Goal: Task Accomplishment & Management: Manage account settings

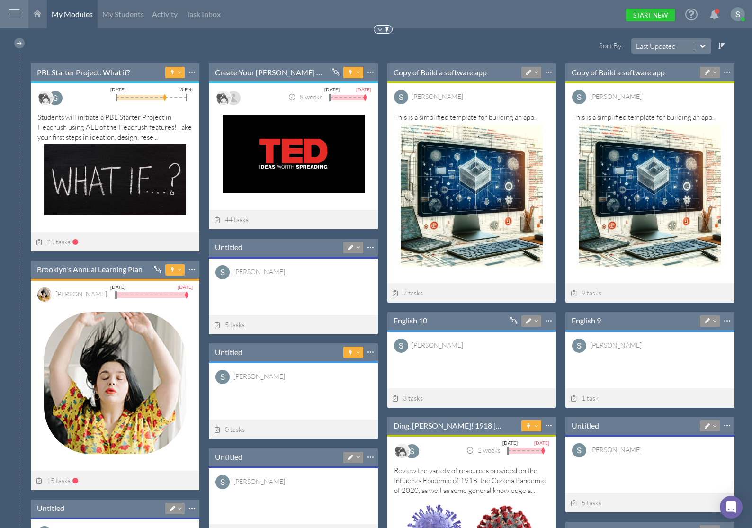
click at [121, 18] on span "My Students" at bounding box center [123, 13] width 42 height 9
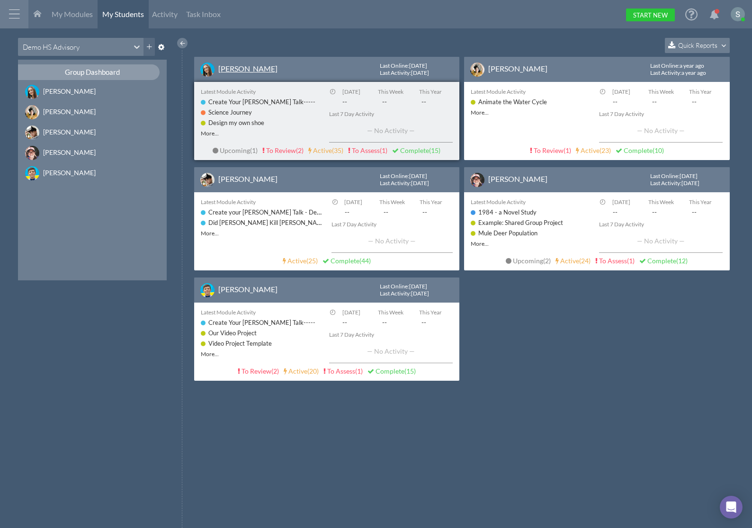
click at [239, 71] on link "[PERSON_NAME]" at bounding box center [247, 68] width 59 height 9
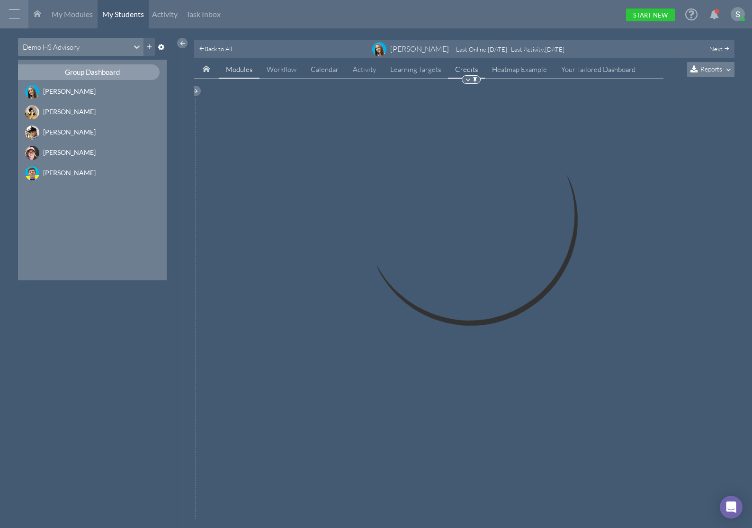
click at [464, 68] on link "Credits" at bounding box center [466, 70] width 37 height 18
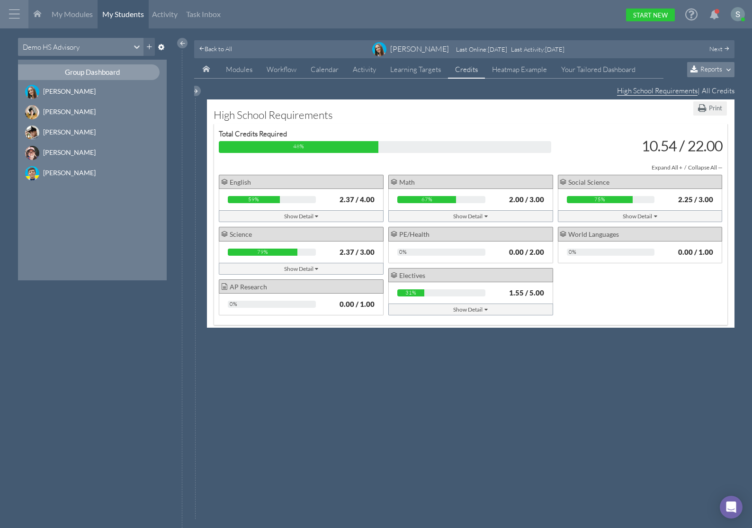
click at [477, 218] on div "Show Detail" at bounding box center [470, 216] width 35 height 10
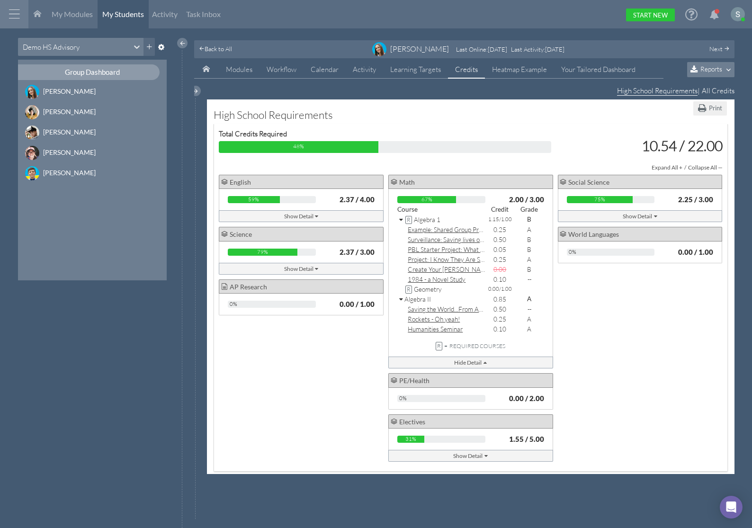
click at [399, 221] on icon at bounding box center [401, 220] width 5 height 7
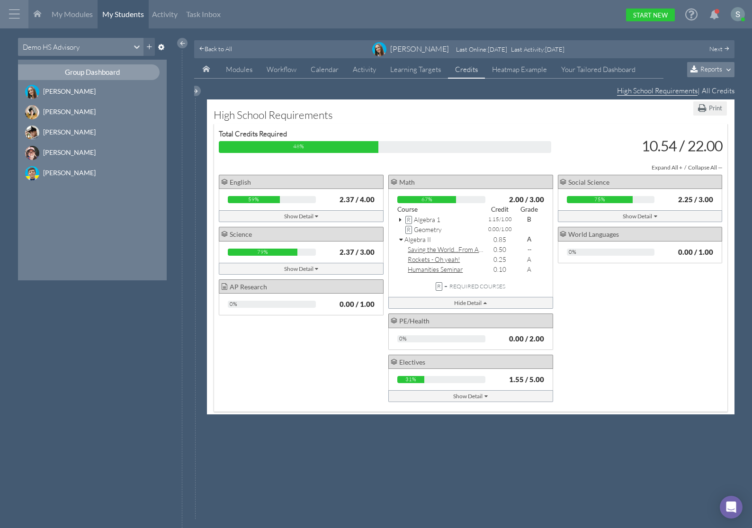
click at [401, 238] on icon at bounding box center [401, 240] width 5 height 7
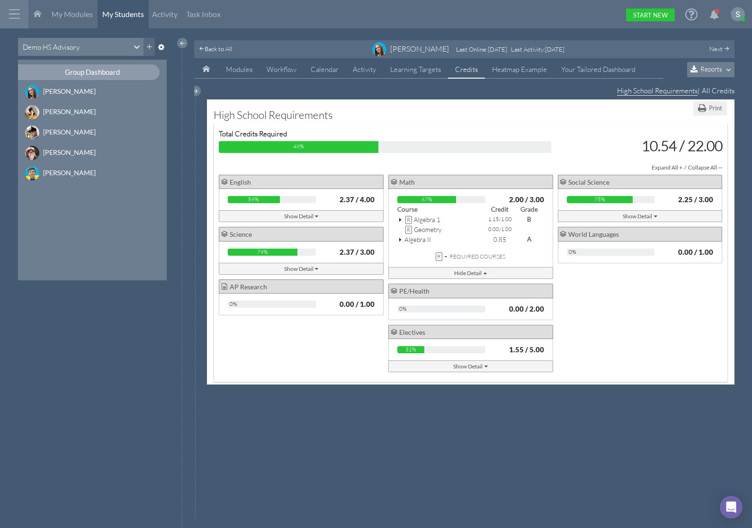
click at [398, 219] on div "R Algebra 1" at bounding box center [441, 220] width 88 height 10
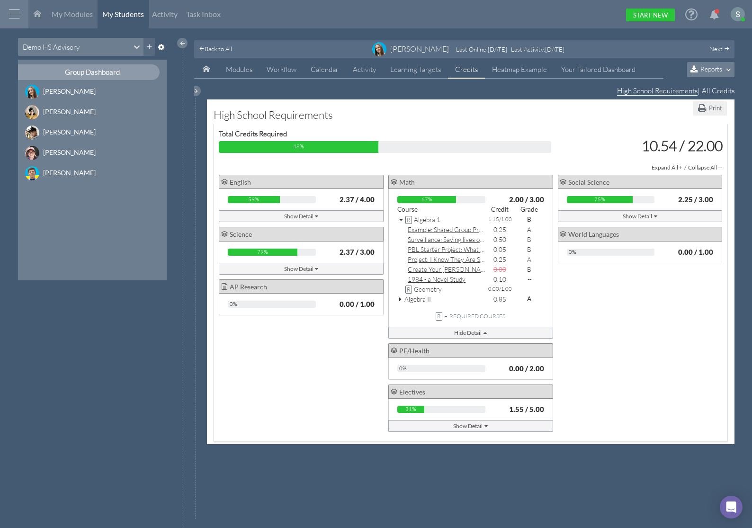
click at [399, 219] on icon at bounding box center [401, 220] width 5 height 7
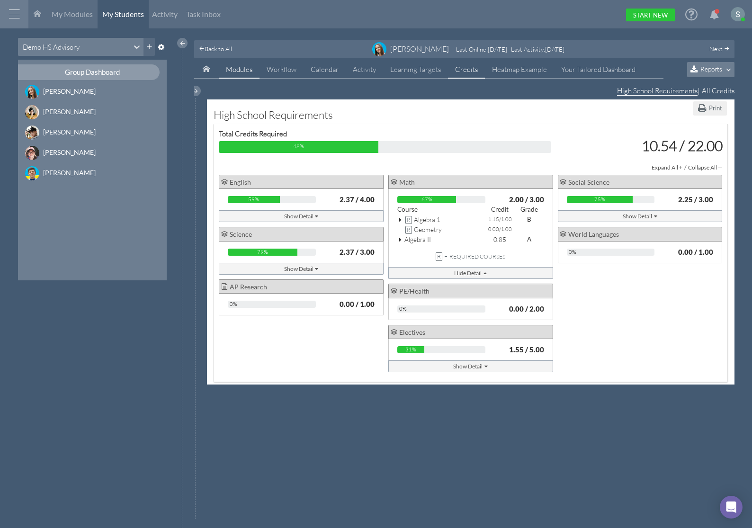
click at [238, 72] on span "Modules" at bounding box center [239, 69] width 27 height 9
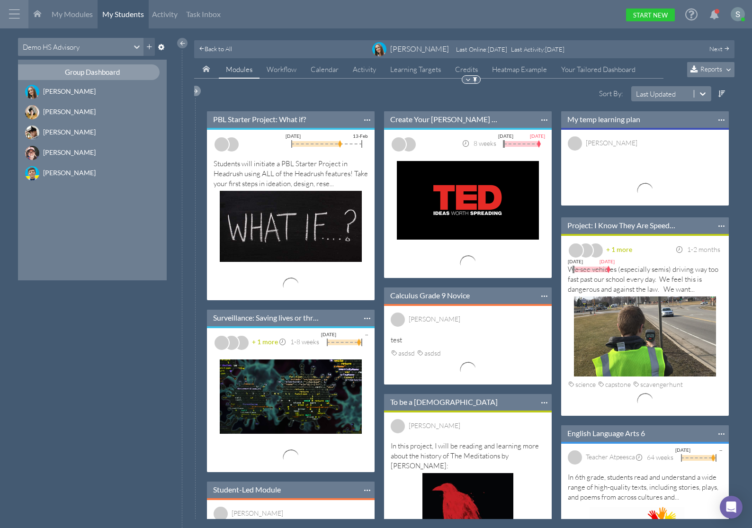
click at [198, 91] on div at bounding box center [195, 91] width 10 height 10
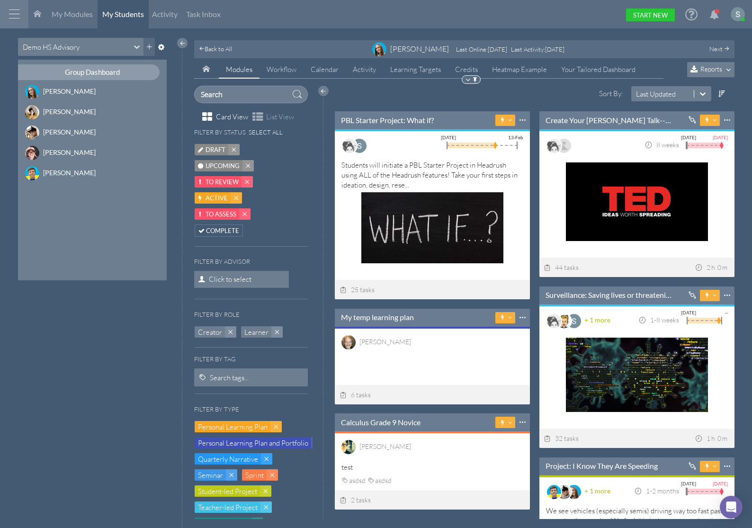
scroll to position [189, 194]
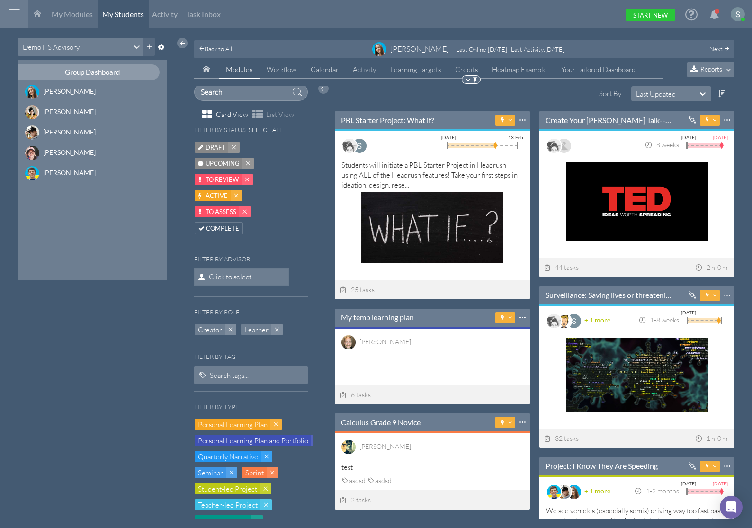
click at [74, 20] on link "My Modules" at bounding box center [72, 14] width 51 height 28
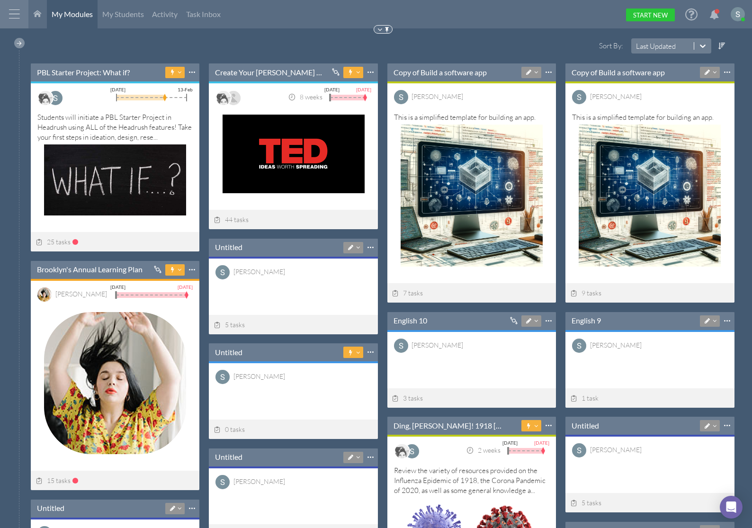
click at [19, 44] on div at bounding box center [19, 43] width 10 height 10
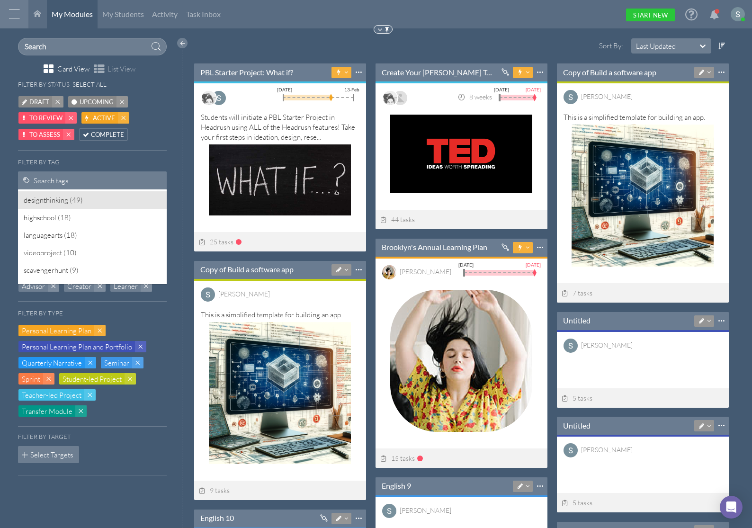
click at [89, 187] on div "Search tags..." at bounding box center [92, 180] width 149 height 18
click at [75, 203] on div "designthinking (49)" at bounding box center [92, 200] width 149 height 18
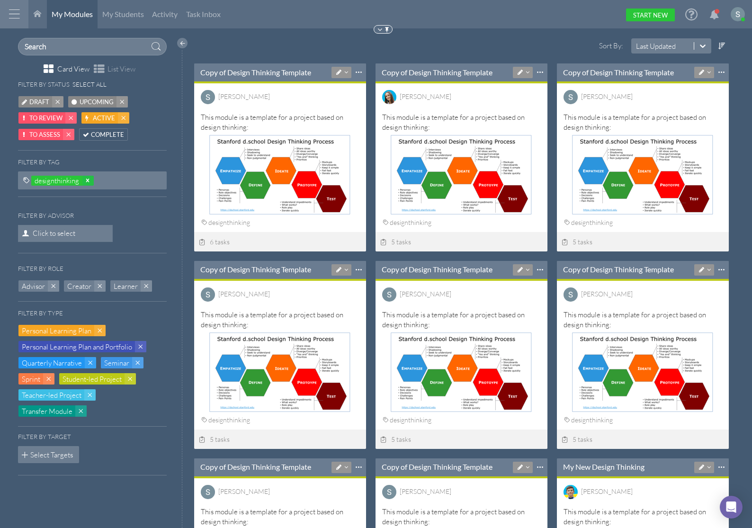
click at [90, 180] on icon at bounding box center [87, 180] width 7 height 7
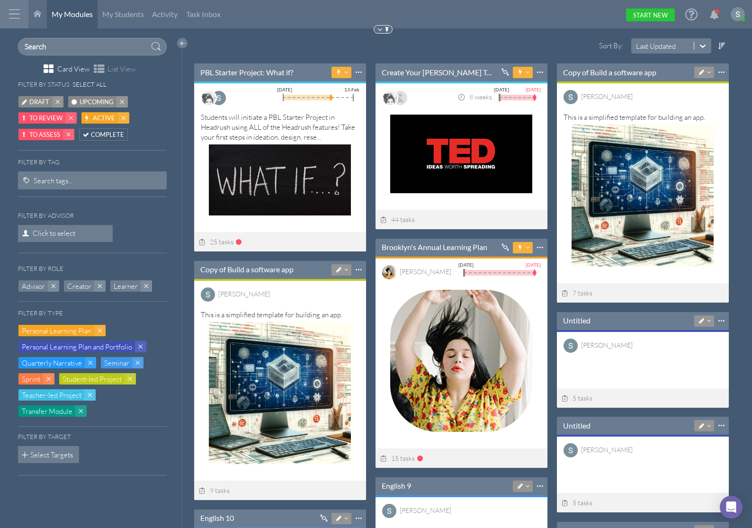
click at [56, 456] on button "Select Targets" at bounding box center [49, 454] width 62 height 17
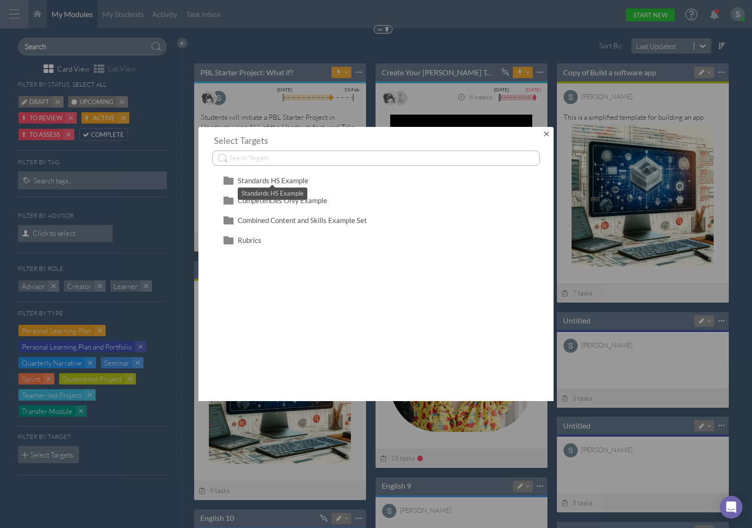
click at [288, 178] on span "Standards HS Example" at bounding box center [273, 180] width 71 height 9
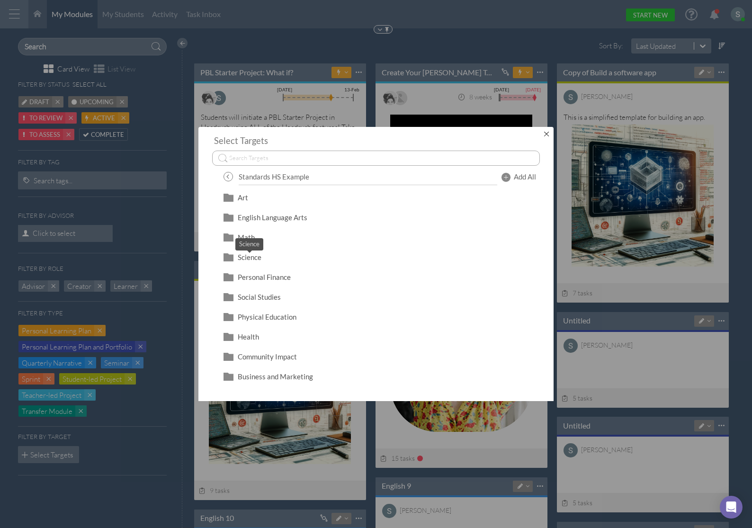
click at [249, 257] on span "Science" at bounding box center [250, 257] width 24 height 9
click at [261, 238] on span "Chemistry 1" at bounding box center [257, 237] width 38 height 9
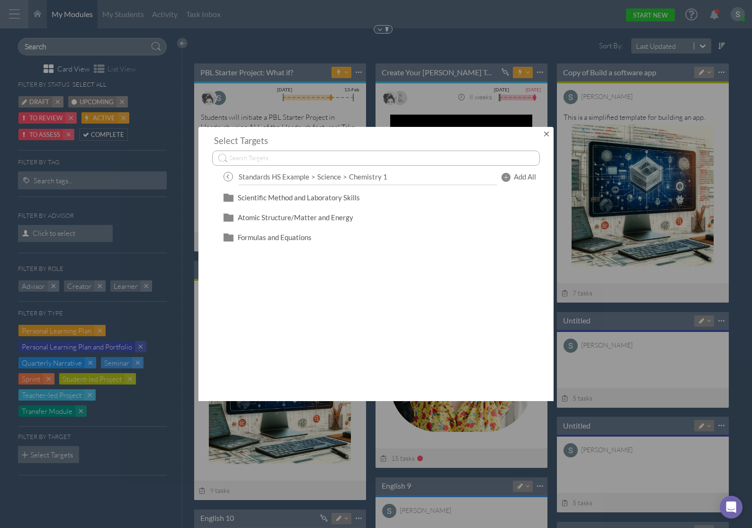
click at [526, 175] on span "Add All" at bounding box center [525, 177] width 22 height 10
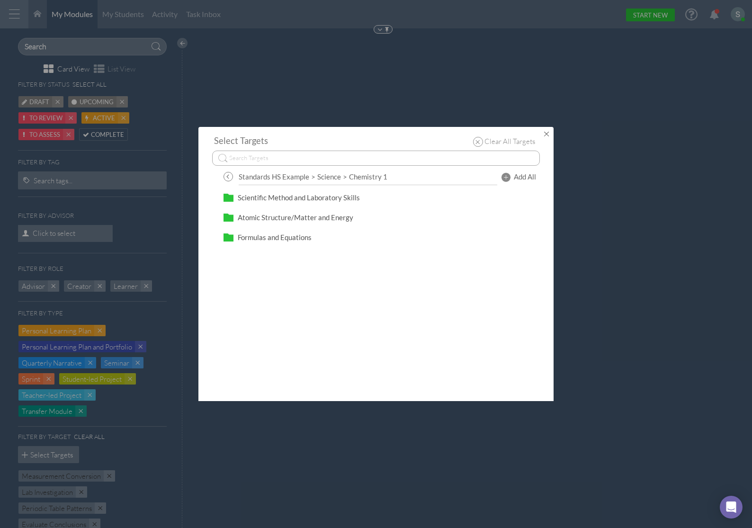
click at [545, 135] on button "×" at bounding box center [547, 134] width 14 height 14
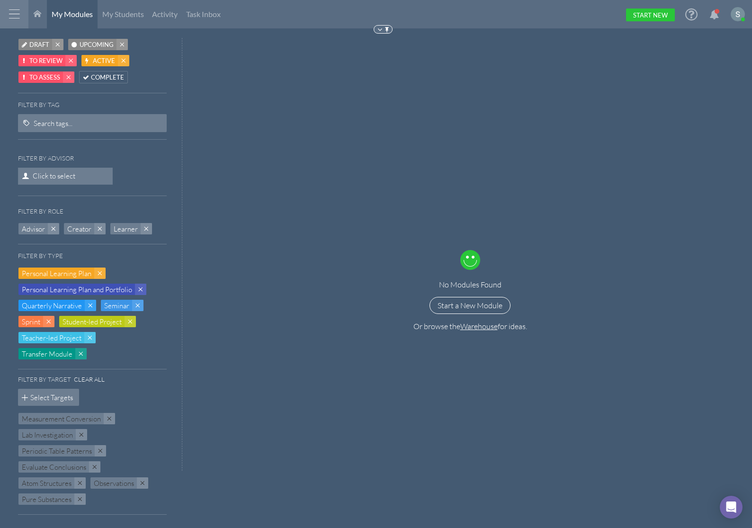
click at [87, 376] on h6 "Clear All" at bounding box center [89, 379] width 31 height 7
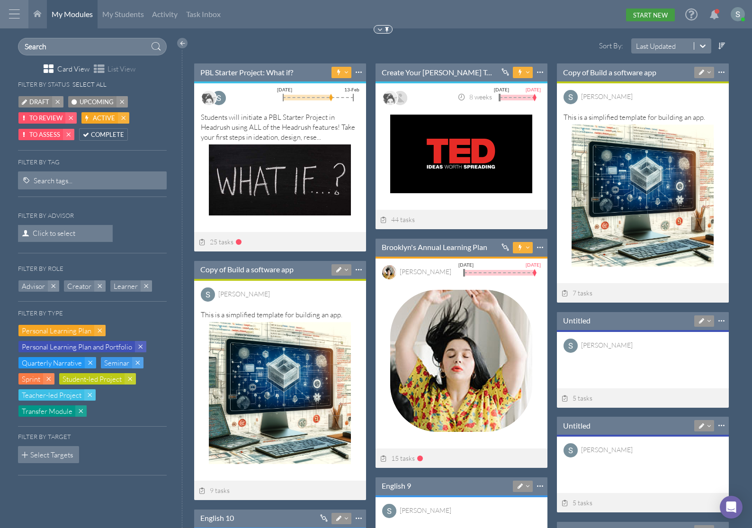
click at [648, 15] on link "Start New" at bounding box center [650, 15] width 49 height 13
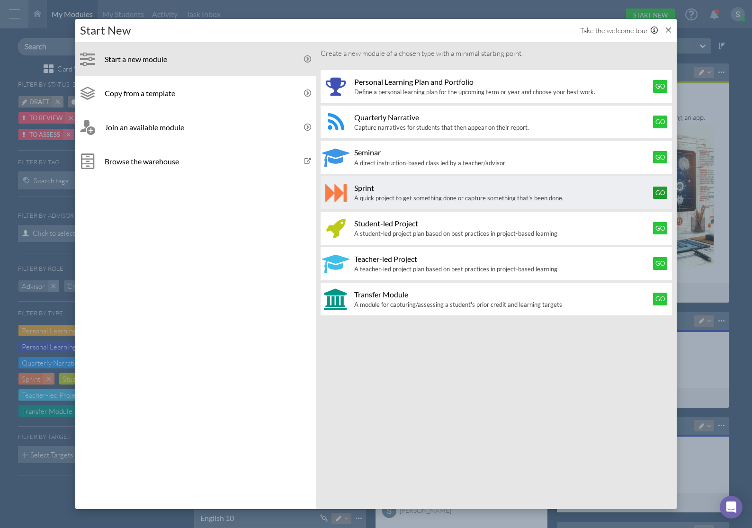
click at [662, 190] on button "Go" at bounding box center [660, 193] width 14 height 12
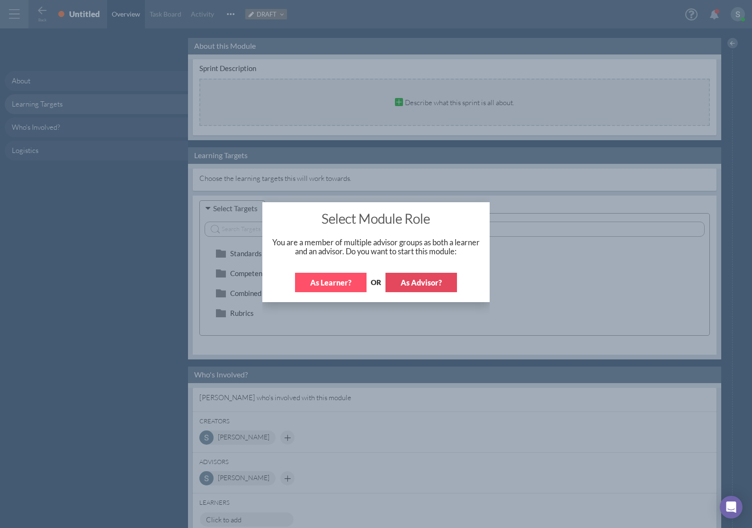
click at [436, 284] on button "As Advisor?" at bounding box center [422, 282] width 72 height 19
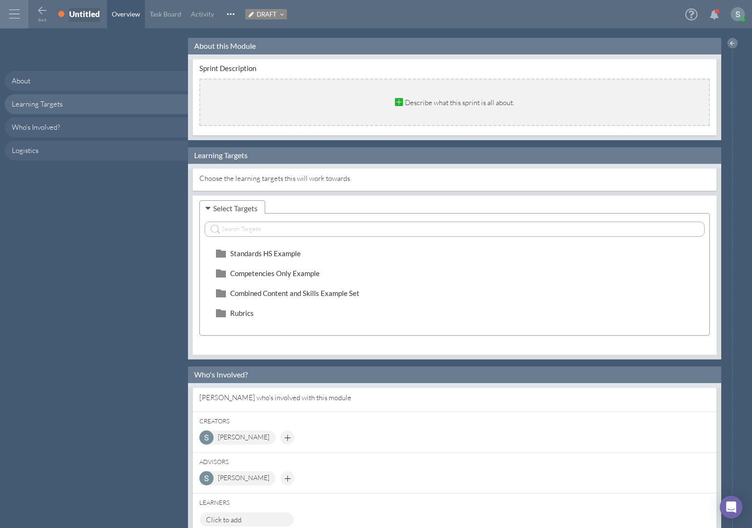
click at [84, 15] on div "Untitled" at bounding box center [84, 14] width 31 height 10
type input "English Curriculum Map"
click at [222, 20] on link "Task Board" at bounding box center [222, 14] width 41 height 28
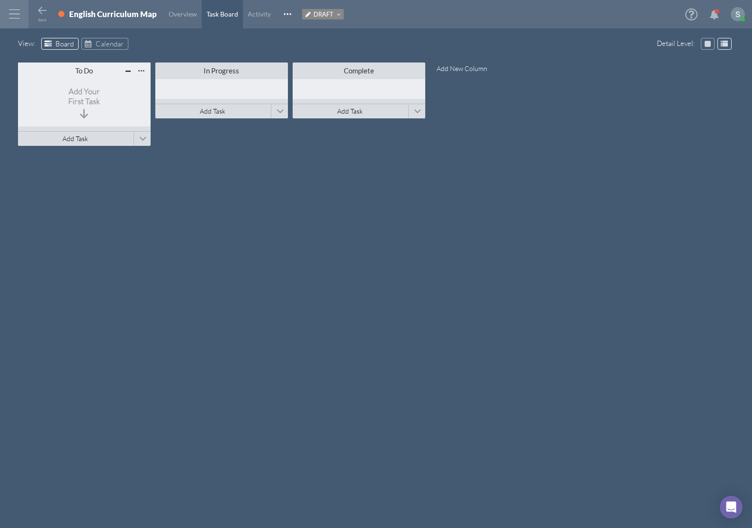
click at [90, 70] on div "To Do" at bounding box center [85, 70] width 80 height 9
click at [170, 192] on div "To Do Add Your First Task Add Task Connect Existing Module Add New Module In Pr…" at bounding box center [376, 286] width 717 height 452
click at [144, 138] on span at bounding box center [142, 139] width 7 height 14
click at [192, 123] on span "Connect Existing Module" at bounding box center [188, 121] width 77 height 9
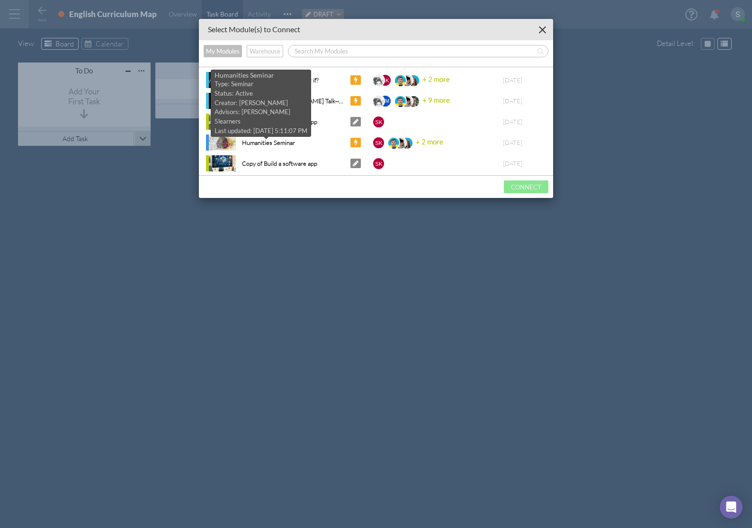
click at [281, 139] on div "Humanities Seminar" at bounding box center [265, 143] width 60 height 10
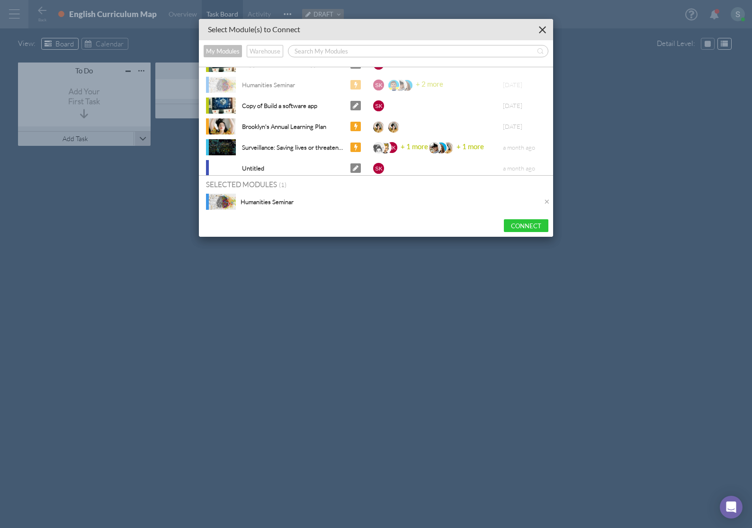
scroll to position [64, 0]
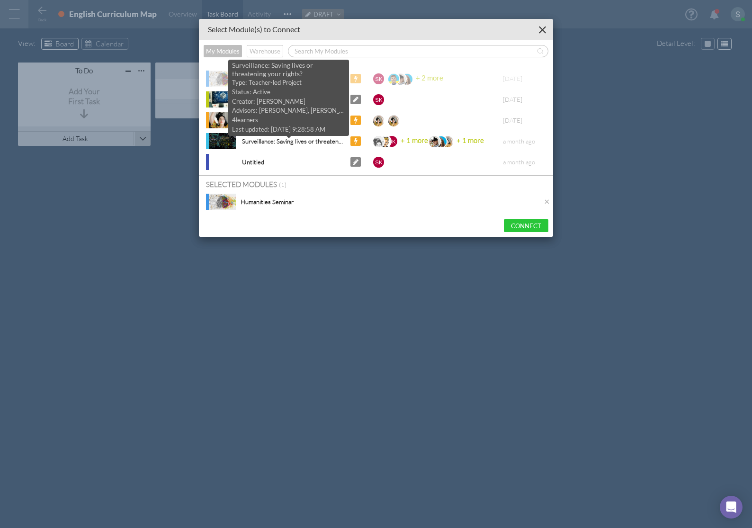
click at [286, 139] on div "Surveillance: Saving lives or threatening your rights?" at bounding box center [289, 141] width 108 height 10
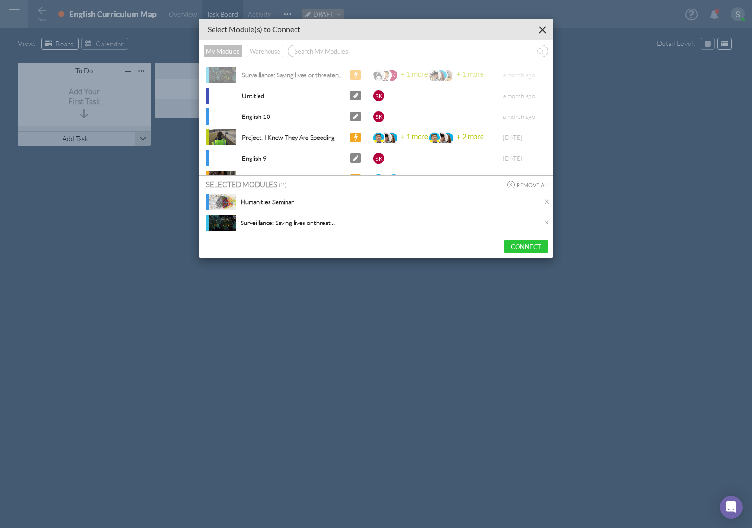
scroll to position [136, 0]
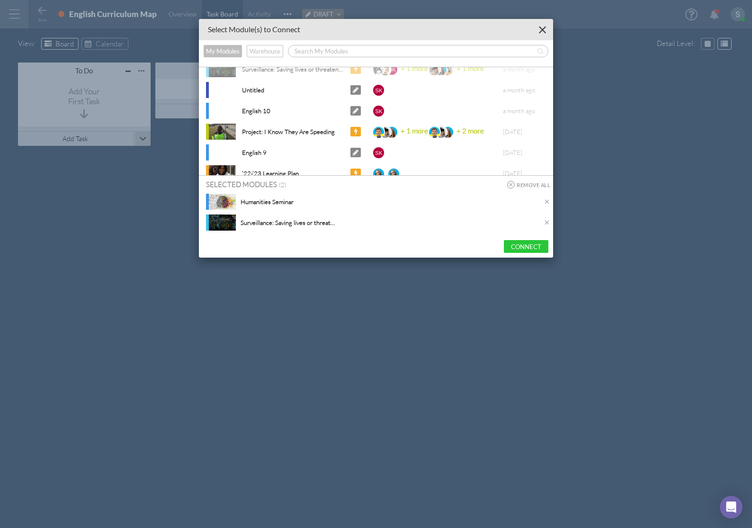
click at [269, 152] on div "English 9" at bounding box center [289, 153] width 108 height 10
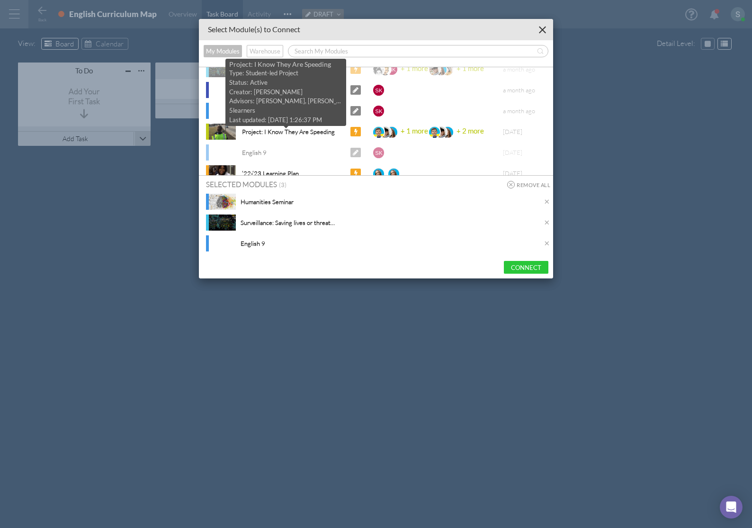
scroll to position [162, 0]
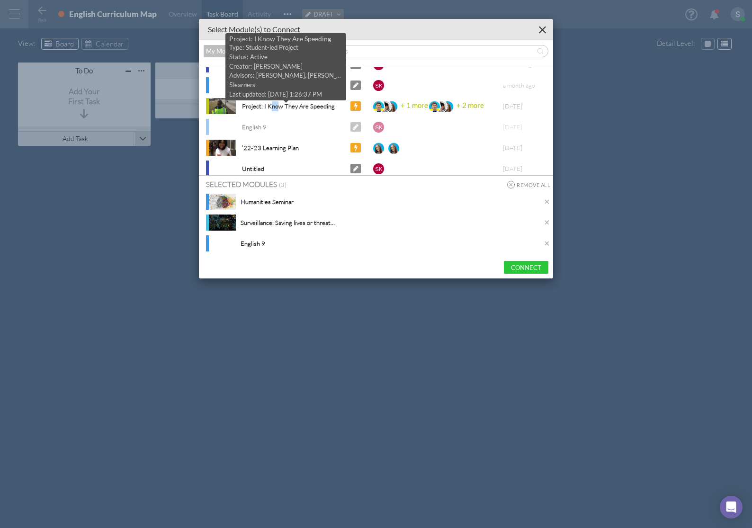
click at [272, 107] on div "Project: I Know They Are Speeding" at bounding box center [285, 106] width 100 height 10
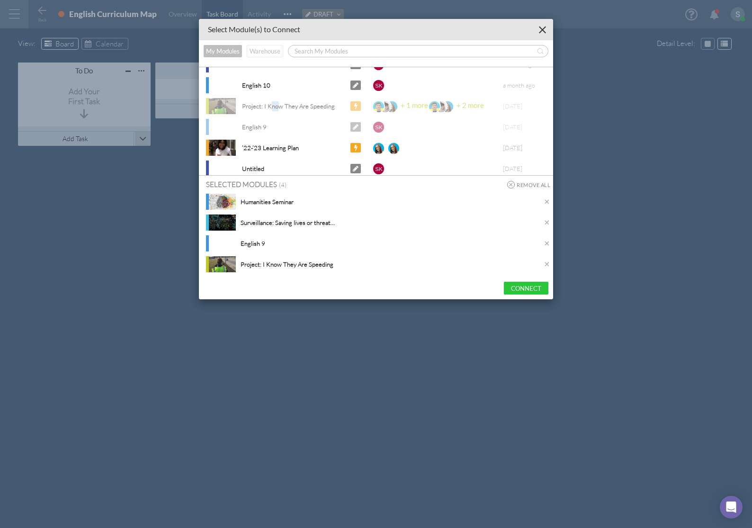
click at [269, 50] on button "Warehouse" at bounding box center [265, 51] width 36 height 12
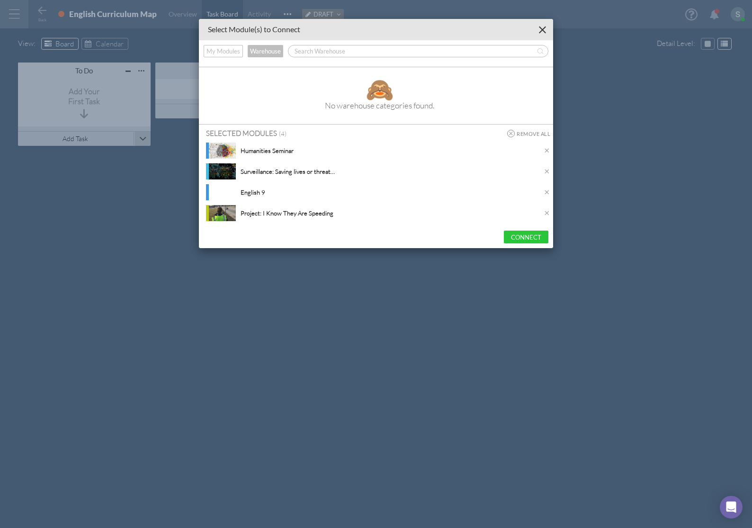
scroll to position [0, 0]
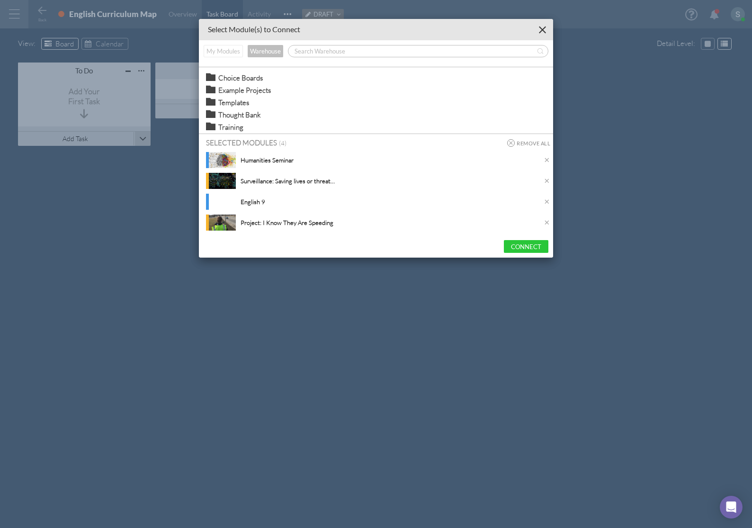
click at [232, 50] on button "My Modules" at bounding box center [223, 51] width 39 height 12
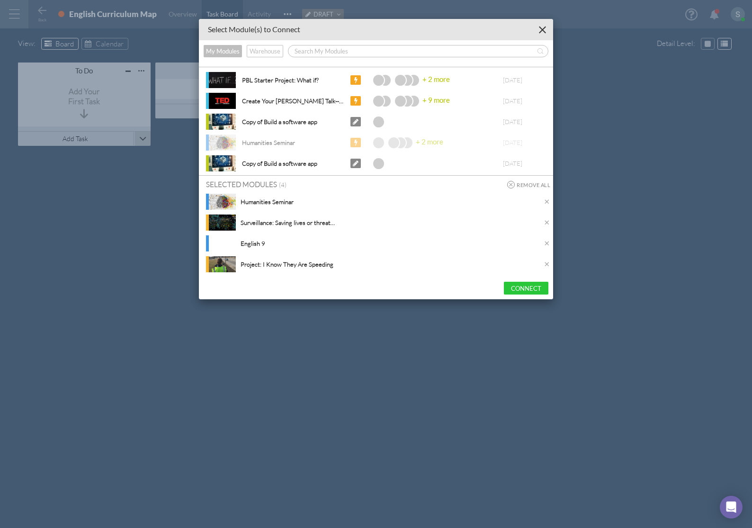
click at [229, 49] on button "My Modules" at bounding box center [223, 51] width 38 height 12
click at [529, 288] on button "Connect" at bounding box center [526, 288] width 45 height 13
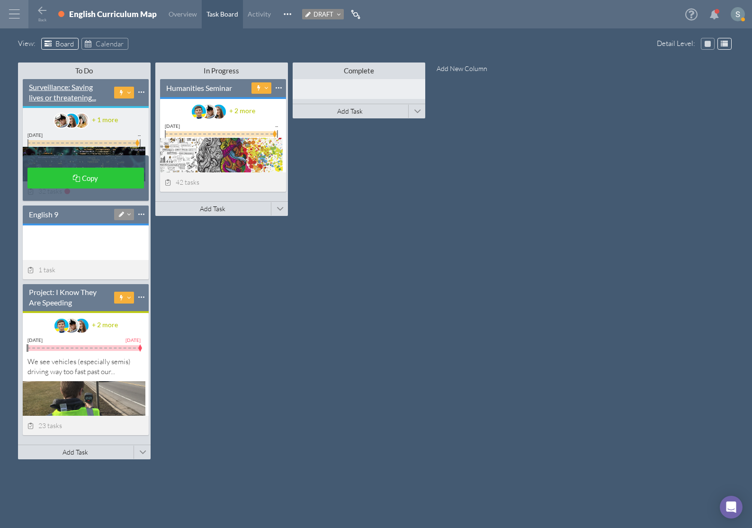
click at [70, 91] on div "Surveillance: Saving lives or threatening ..." at bounding box center [69, 92] width 80 height 21
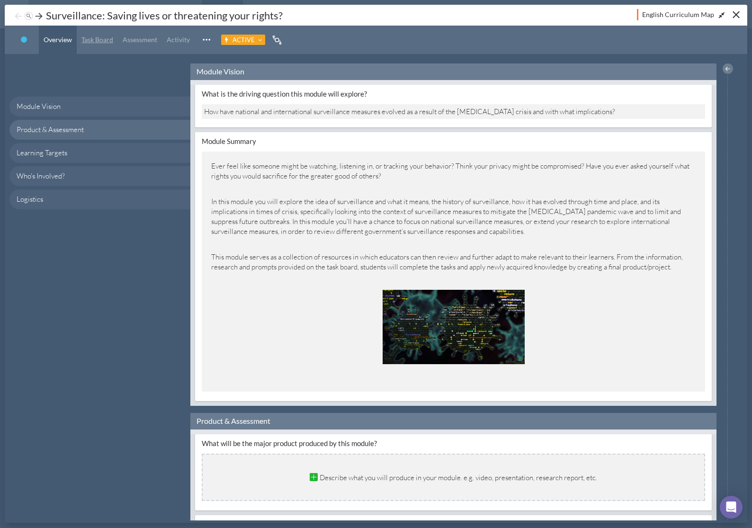
click at [93, 45] on link "Task Board" at bounding box center [97, 40] width 41 height 28
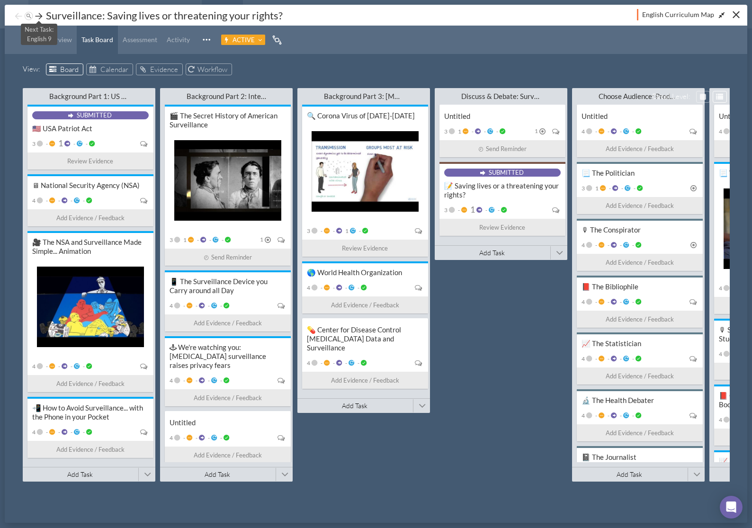
click at [38, 16] on icon at bounding box center [38, 15] width 9 height 9
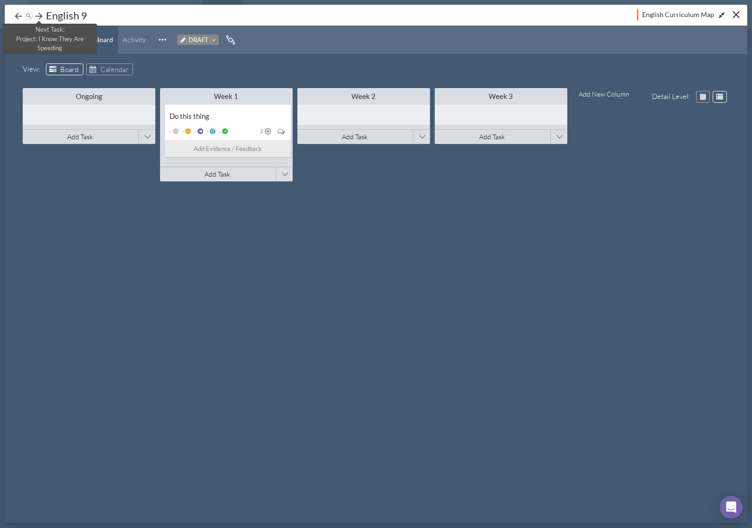
click at [38, 16] on icon at bounding box center [38, 15] width 9 height 9
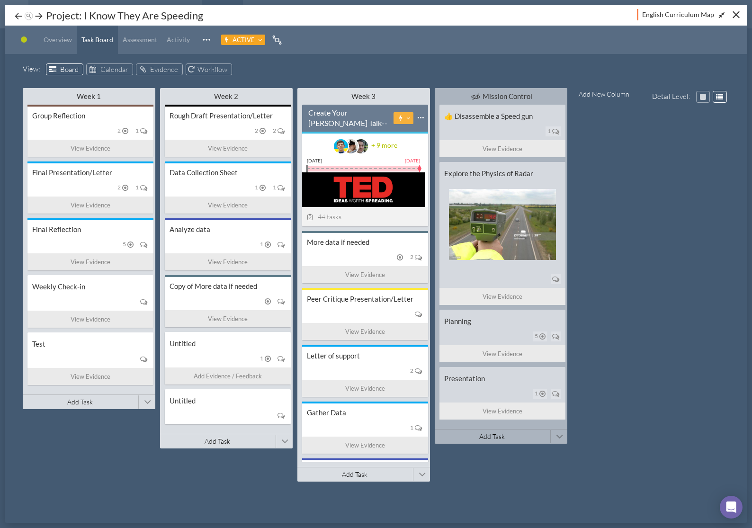
click at [38, 16] on icon at bounding box center [38, 15] width 9 height 9
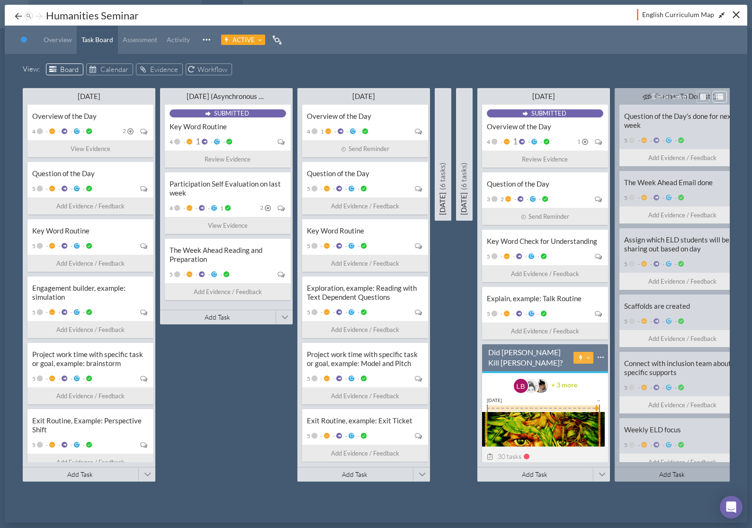
click at [38, 16] on icon at bounding box center [38, 15] width 9 height 9
click at [732, 14] on button "Close" at bounding box center [736, 14] width 15 height 15
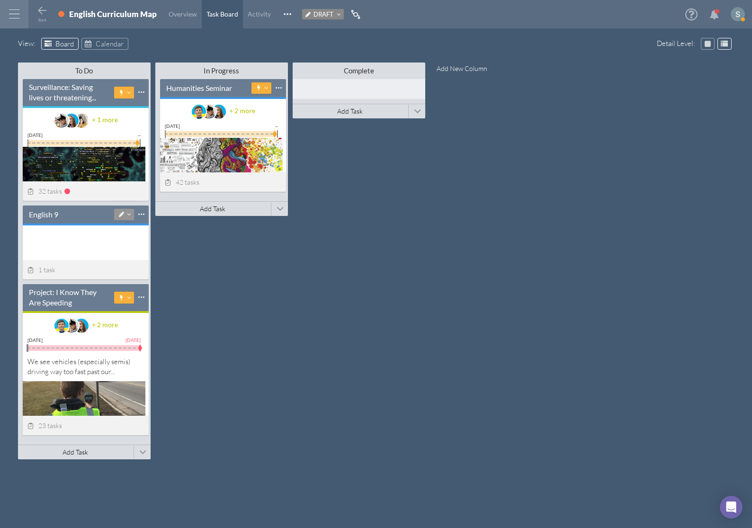
click at [17, 16] on div at bounding box center [14, 14] width 28 height 28
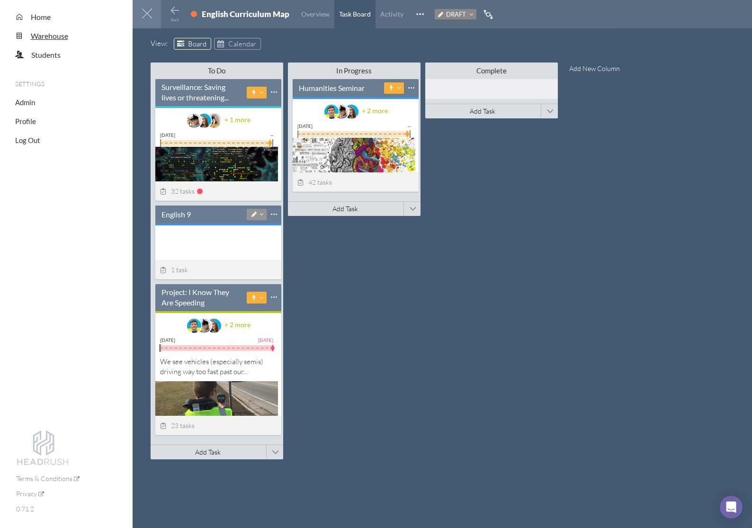
click at [41, 36] on span "Warehouse" at bounding box center [49, 35] width 37 height 9
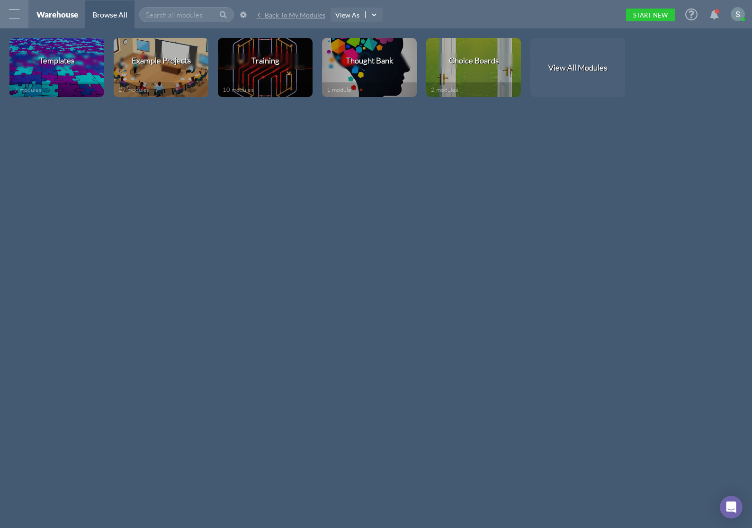
click at [287, 15] on span "Back To My Modules" at bounding box center [295, 15] width 61 height 8
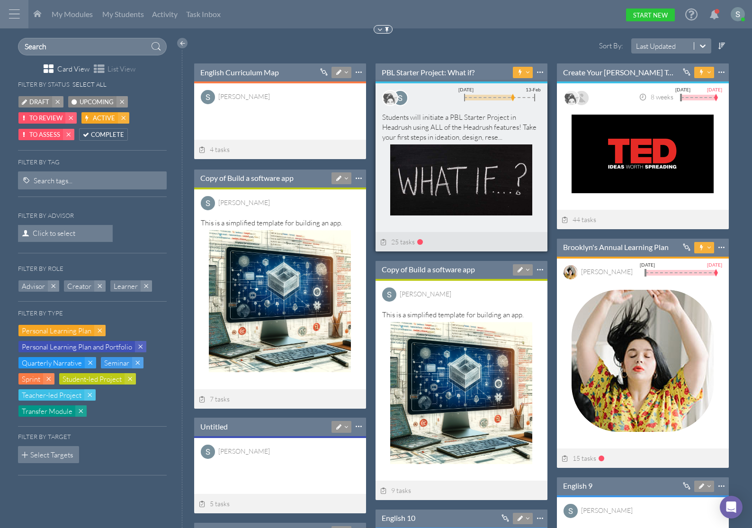
scroll to position [96, 171]
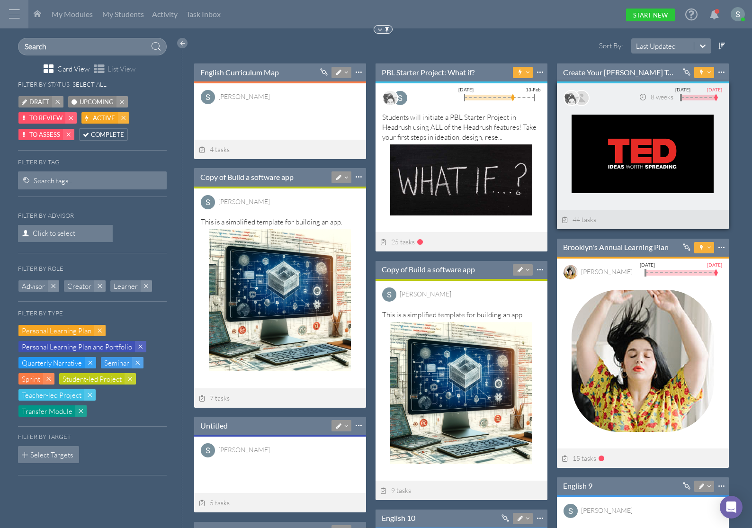
click at [603, 71] on link "Create Your [PERSON_NAME] Talk-----" at bounding box center [619, 72] width 112 height 10
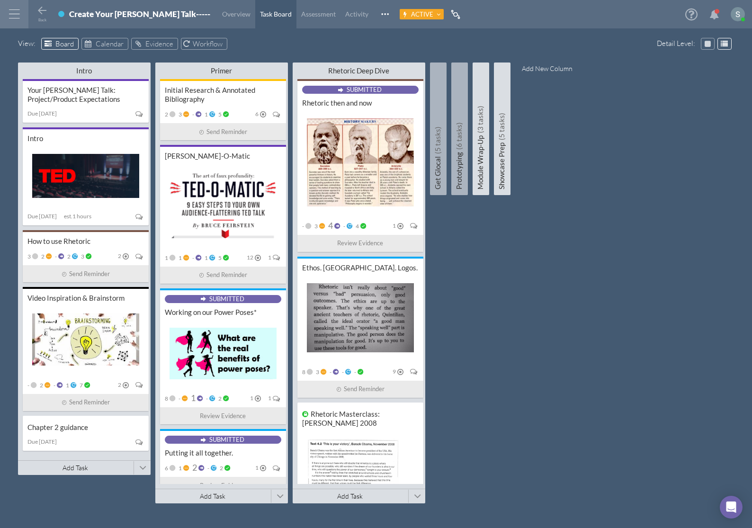
click at [411, 15] on span "Active" at bounding box center [422, 14] width 22 height 8
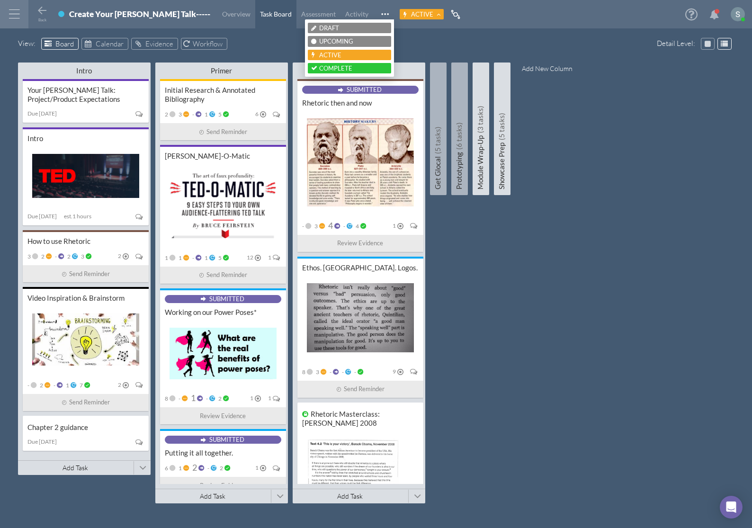
click at [411, 15] on span "Active" at bounding box center [422, 14] width 22 height 8
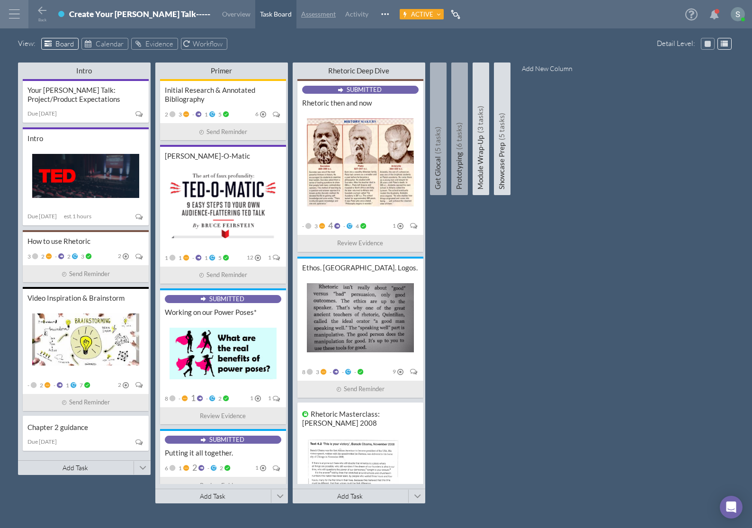
click at [297, 21] on link "Assessment" at bounding box center [319, 14] width 44 height 28
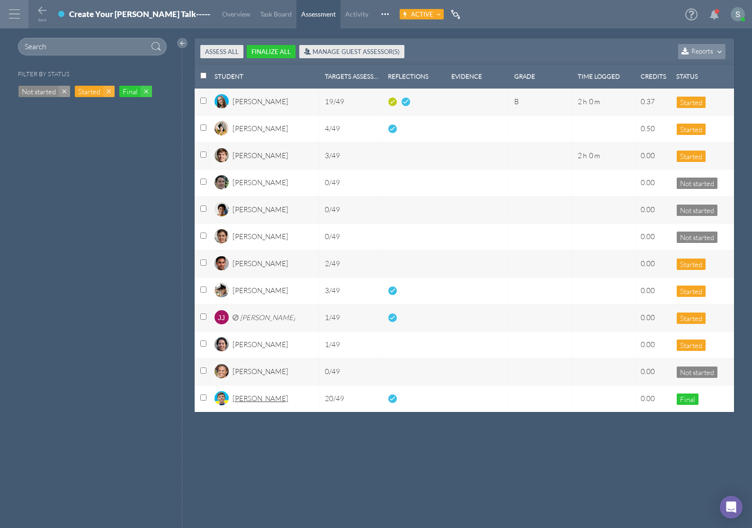
click at [239, 398] on div "[PERSON_NAME]" at bounding box center [261, 402] width 56 height 16
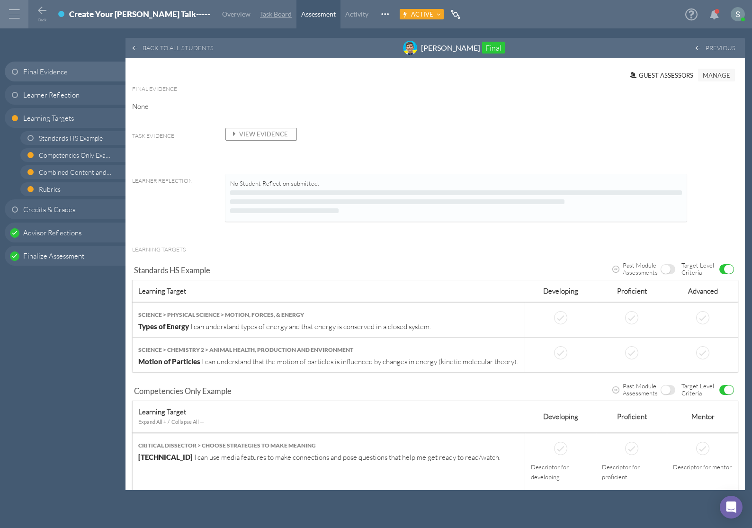
click at [255, 18] on link "Task Board" at bounding box center [275, 14] width 41 height 28
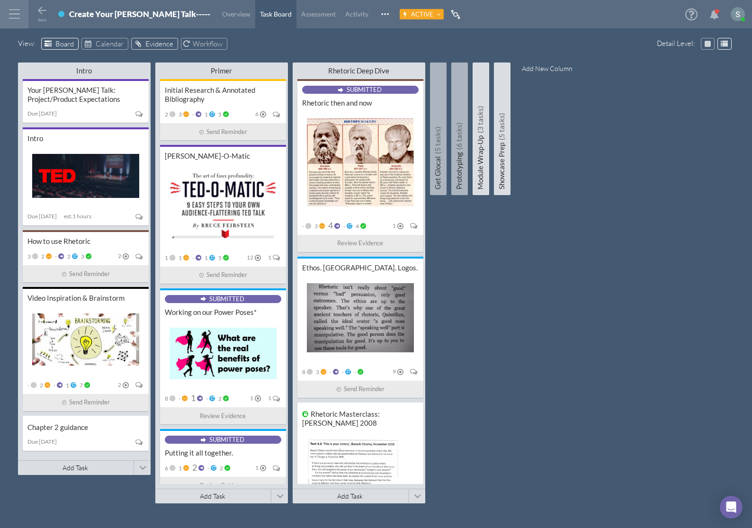
click at [167, 45] on span "Evidence" at bounding box center [159, 43] width 28 height 9
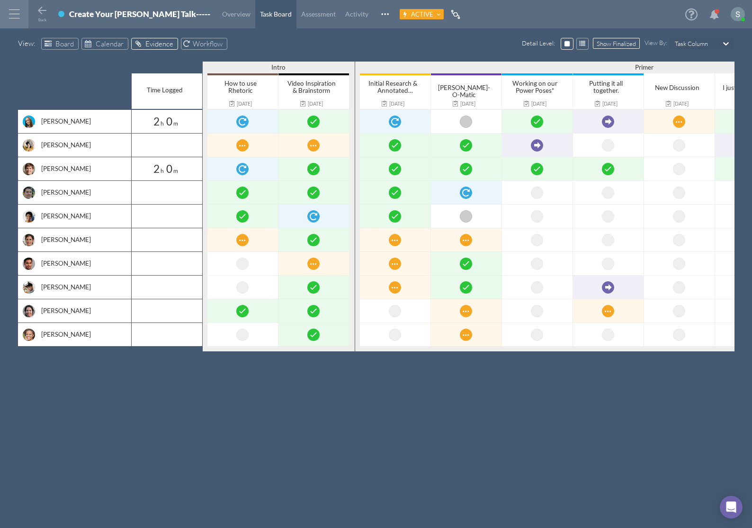
click at [621, 44] on span "Show Finalized" at bounding box center [616, 44] width 39 height 6
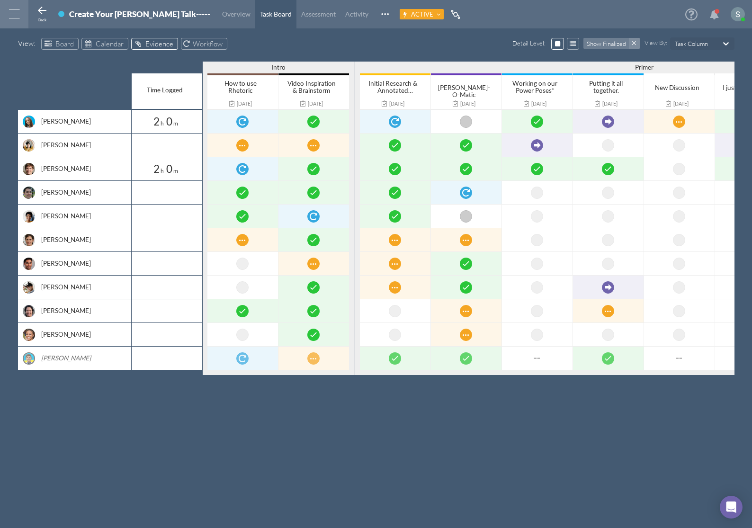
click at [37, 14] on icon at bounding box center [41, 10] width 11 height 11
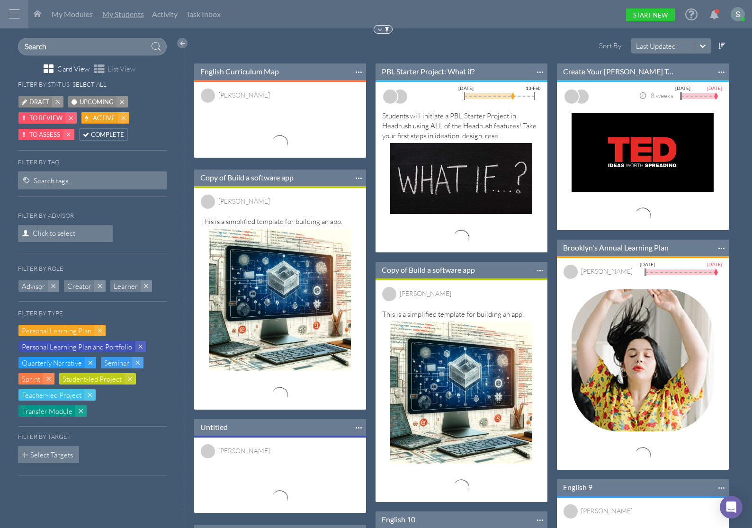
scroll to position [5, 5]
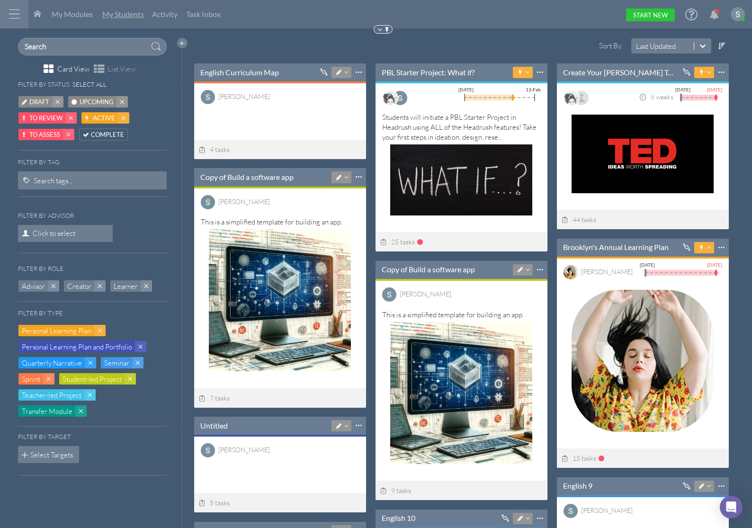
click at [119, 18] on span "My Students" at bounding box center [123, 13] width 42 height 9
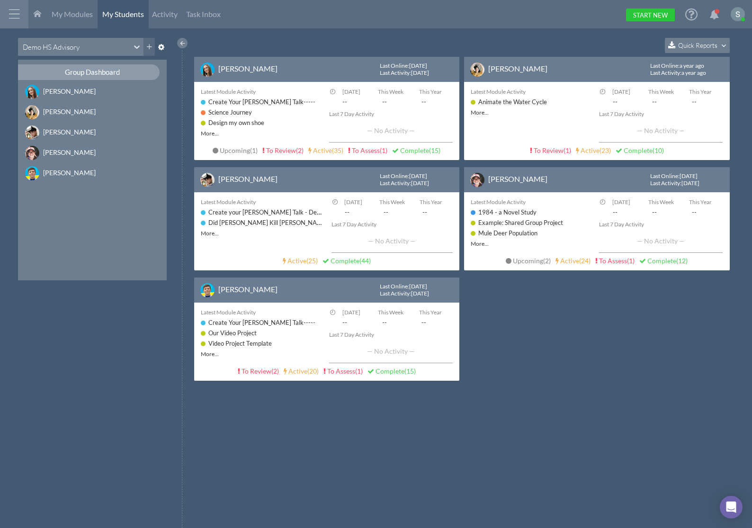
click at [702, 46] on span "Quick Reports" at bounding box center [697, 45] width 39 height 8
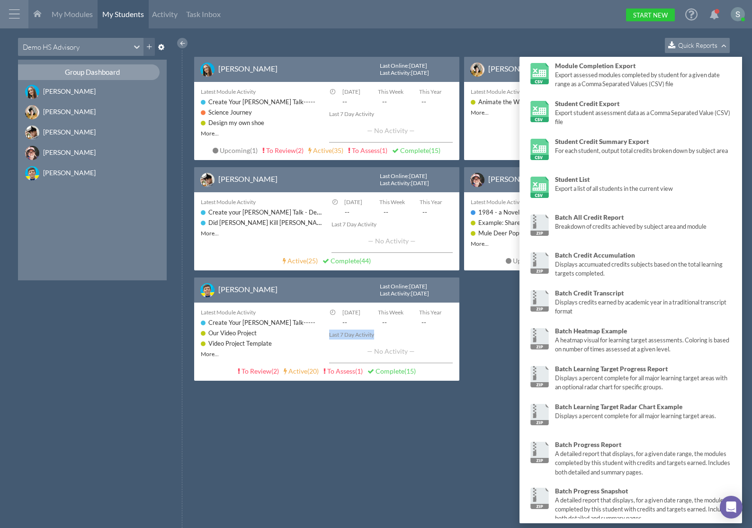
click at [493, 329] on div "[PERSON_NAME] Last Online : [DATE] Last Activity : [DATE] Latest Module Activit…" at bounding box center [464, 227] width 540 height 341
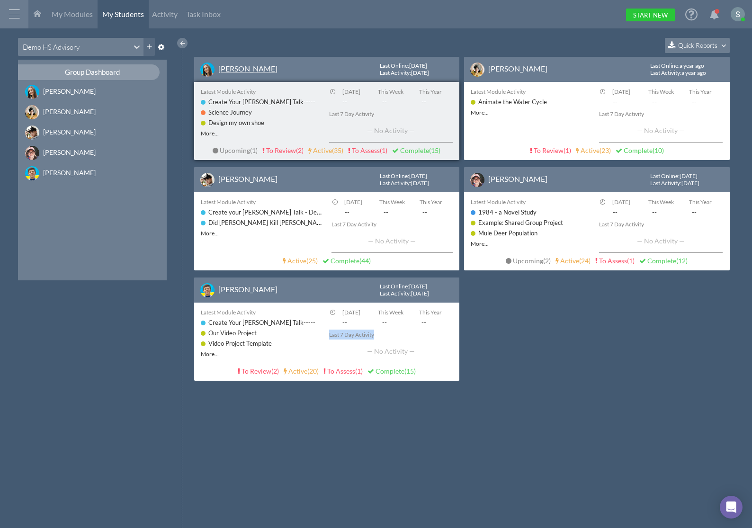
click at [244, 71] on link "[PERSON_NAME]" at bounding box center [247, 68] width 59 height 9
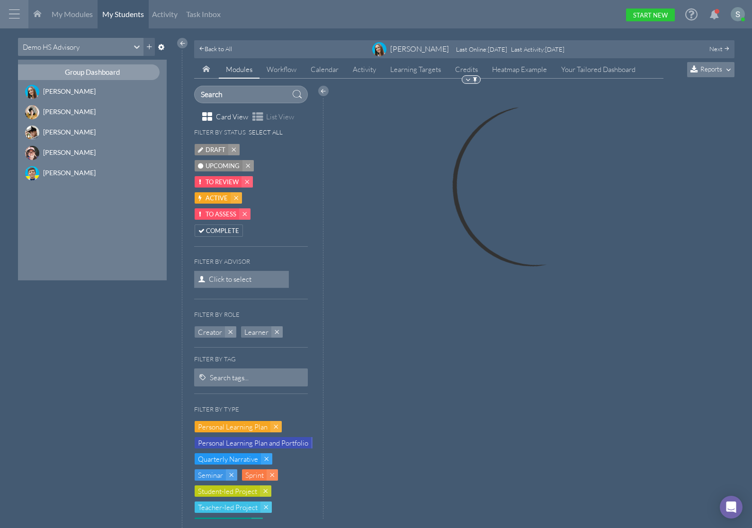
click at [702, 71] on span "Reports" at bounding box center [712, 69] width 22 height 8
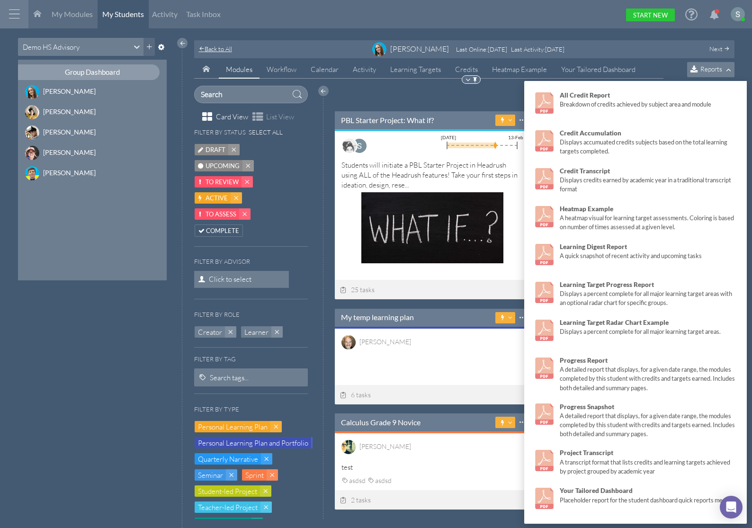
click at [215, 48] on span "Back to All" at bounding box center [218, 49] width 27 height 8
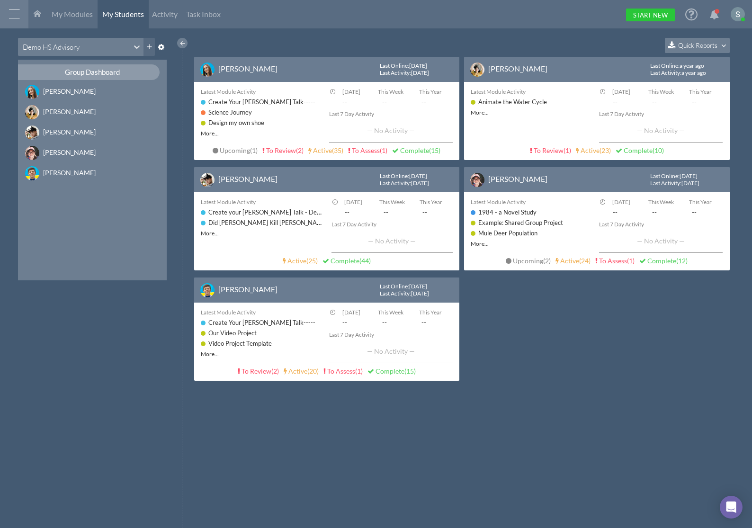
click at [695, 46] on span "Quick Reports" at bounding box center [697, 45] width 39 height 8
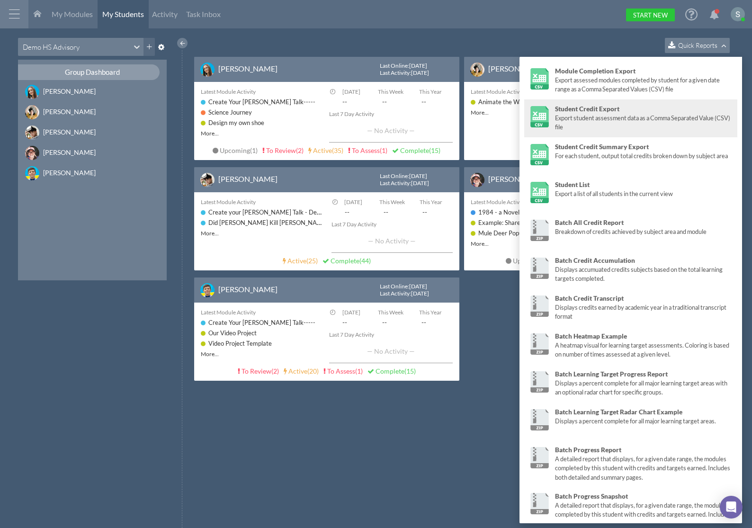
click at [622, 126] on div "Export student assessment data as a Comma Separated Value (CSV) file" at bounding box center [644, 123] width 178 height 18
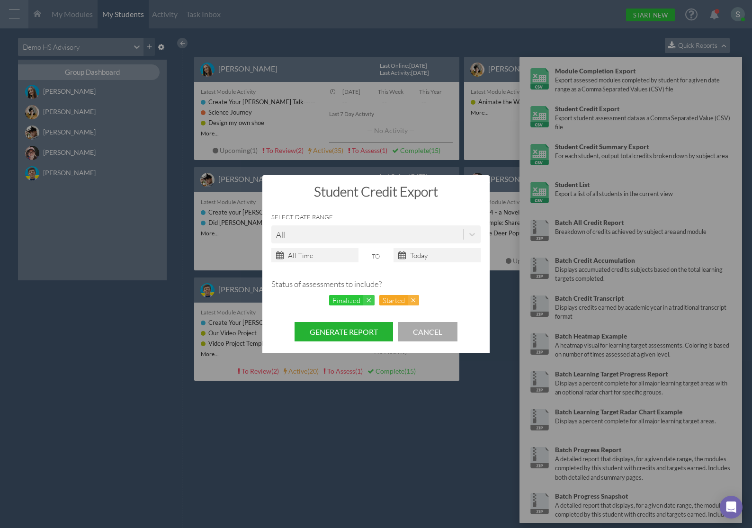
click at [372, 332] on button "Generate Report" at bounding box center [344, 331] width 99 height 19
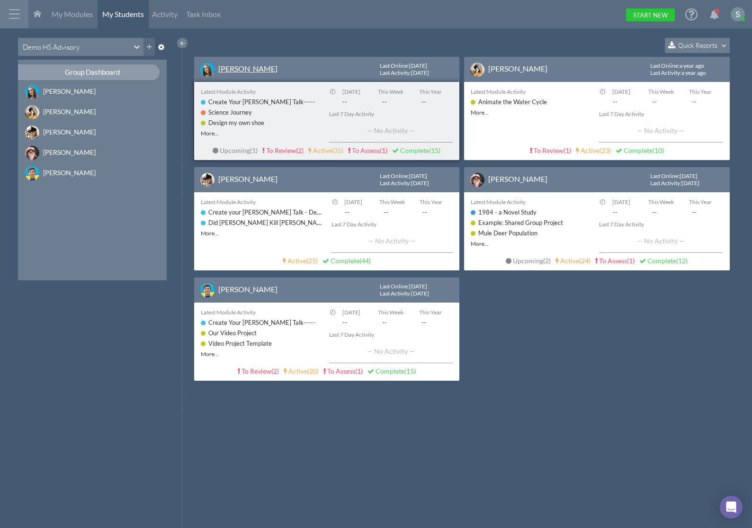
click at [241, 69] on link "[PERSON_NAME]" at bounding box center [247, 68] width 59 height 9
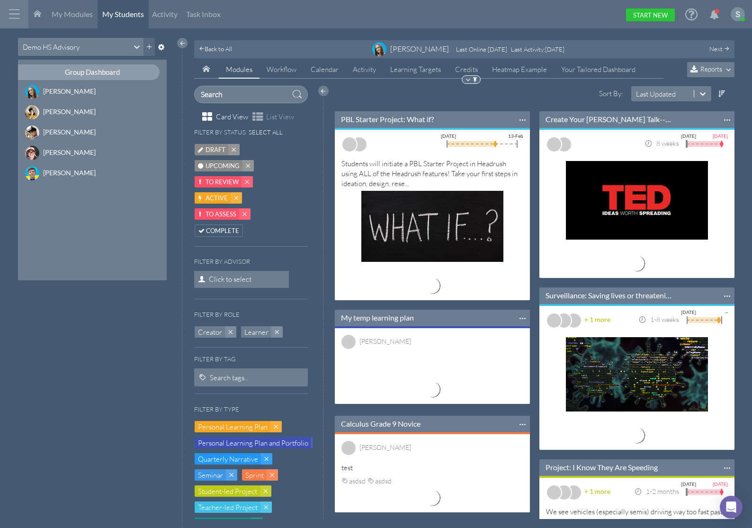
scroll to position [97, 194]
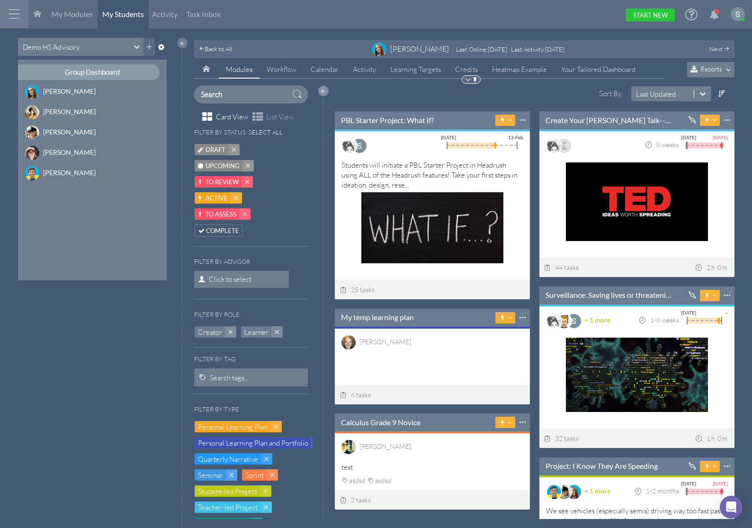
click at [324, 91] on div at bounding box center [323, 91] width 10 height 10
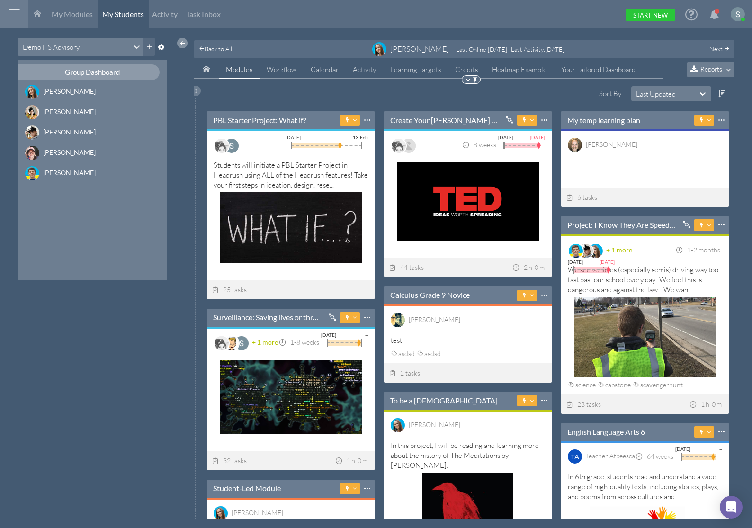
click at [182, 42] on div at bounding box center [182, 43] width 10 height 10
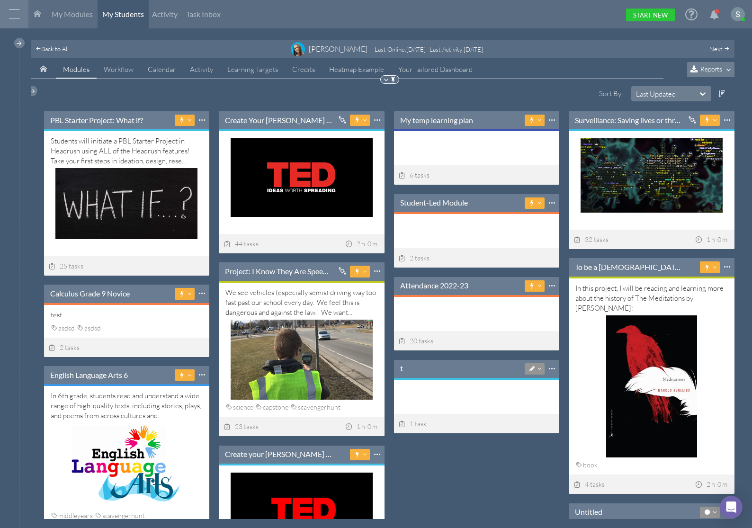
click at [182, 45] on div "[PERSON_NAME] Last Online : [DATE] Last Activity : [DATE]" at bounding box center [386, 49] width 521 height 14
click at [210, 65] on span "Activity" at bounding box center [201, 69] width 23 height 9
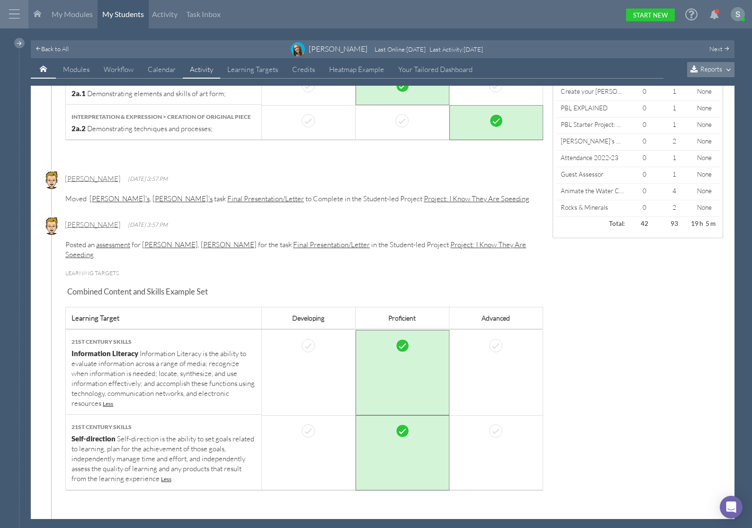
click at [43, 69] on icon at bounding box center [43, 68] width 7 height 7
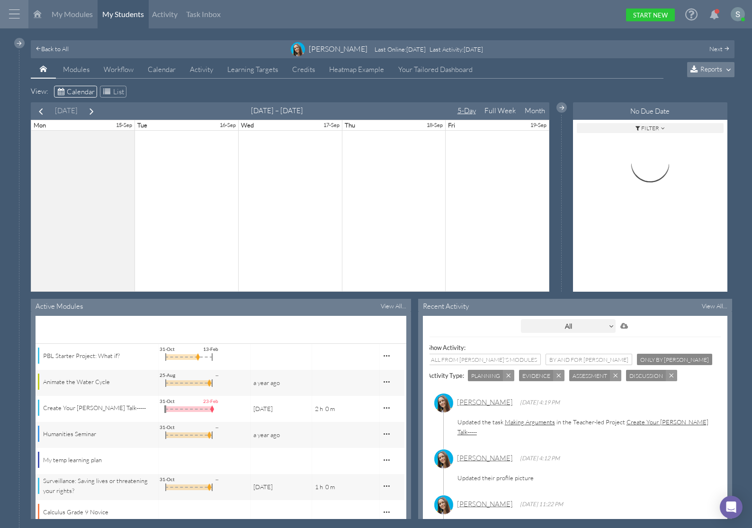
click at [37, 13] on icon at bounding box center [38, 14] width 8 height 8
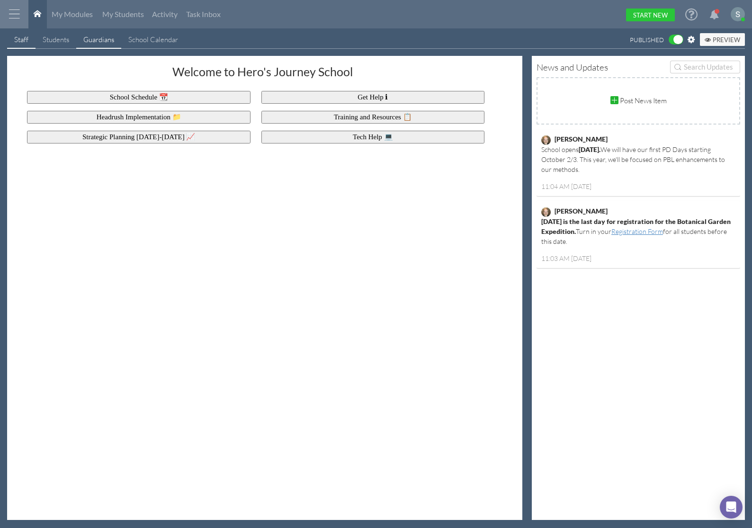
click at [103, 41] on div "Guardians" at bounding box center [98, 40] width 31 height 10
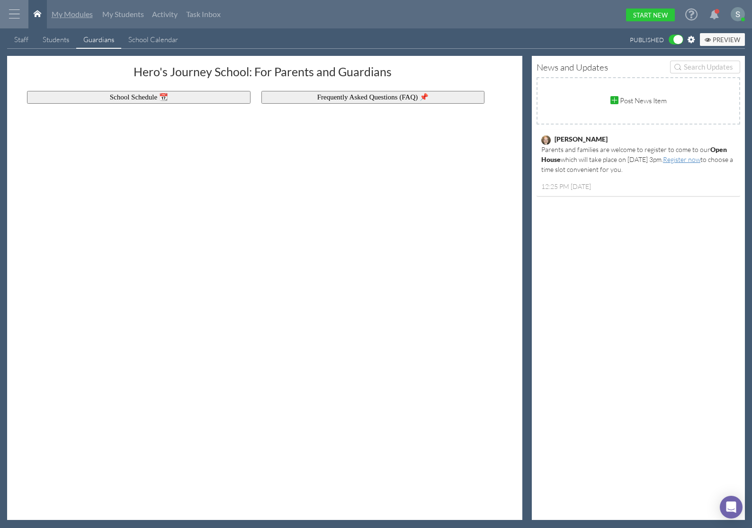
click at [84, 15] on span "My Modules" at bounding box center [72, 13] width 41 height 9
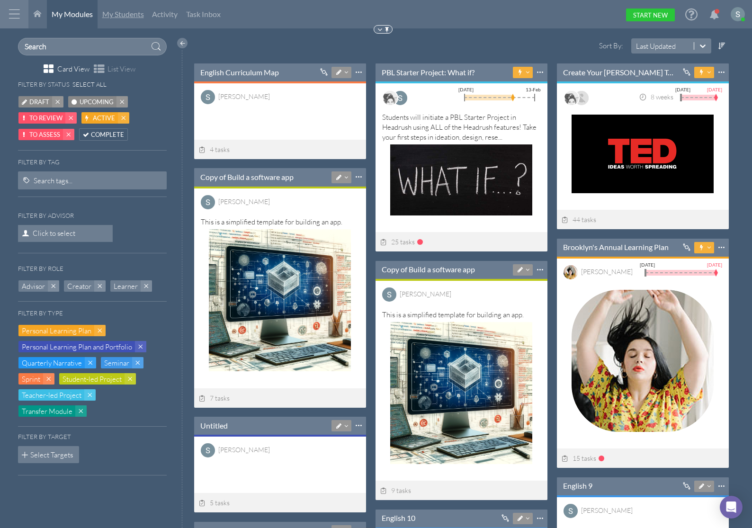
click at [129, 16] on span "My Students" at bounding box center [123, 13] width 42 height 9
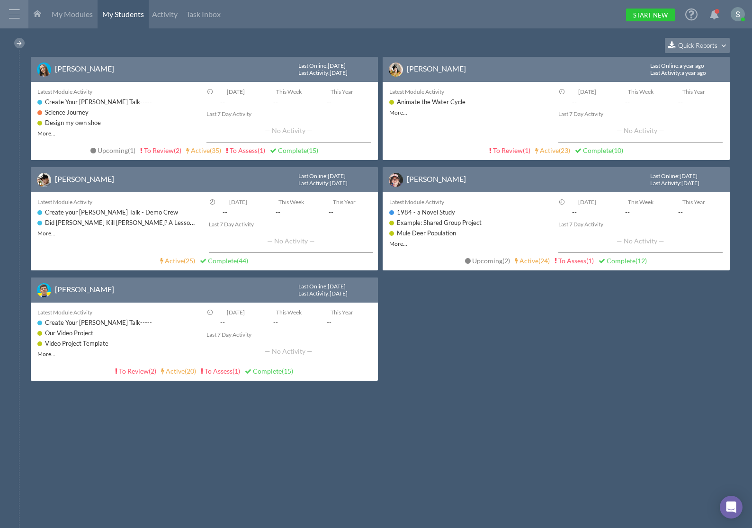
click at [702, 46] on span "Quick Reports" at bounding box center [697, 45] width 39 height 8
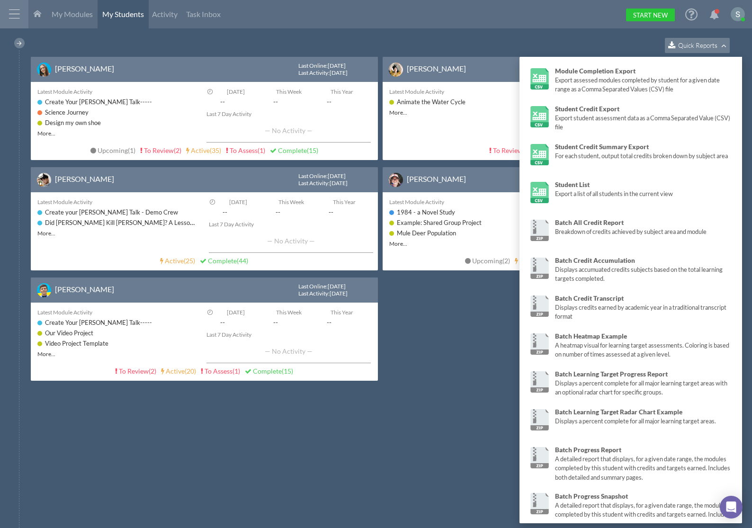
click at [702, 46] on span "Quick Reports" at bounding box center [697, 45] width 39 height 8
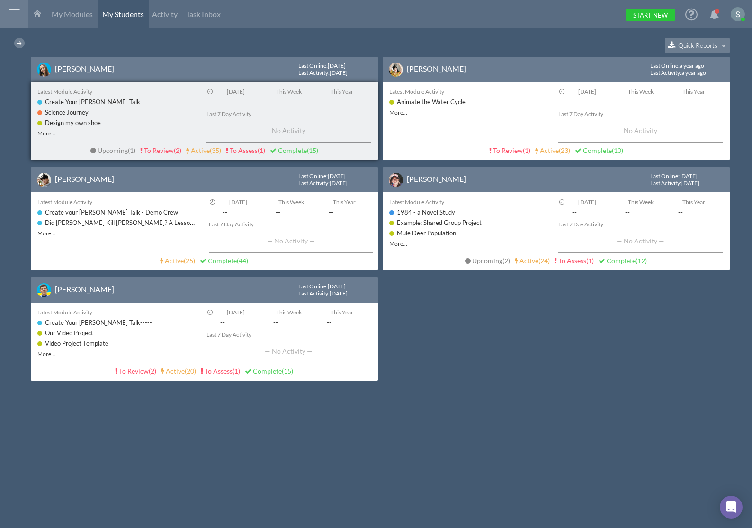
click at [76, 72] on link "[PERSON_NAME]" at bounding box center [84, 68] width 59 height 9
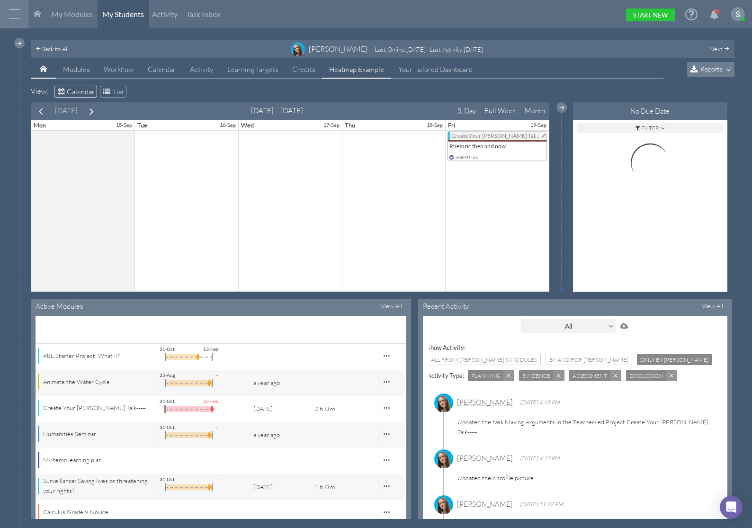
click at [357, 75] on link "Heatmap Example" at bounding box center [356, 70] width 69 height 18
